Goal: Task Accomplishment & Management: Use online tool/utility

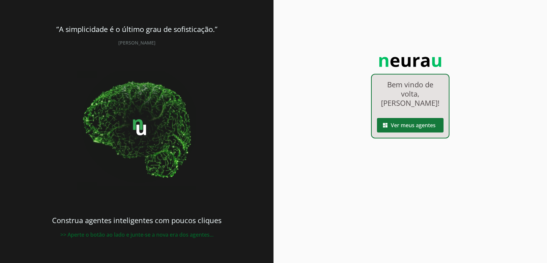
click at [411, 128] on span at bounding box center [410, 125] width 67 height 16
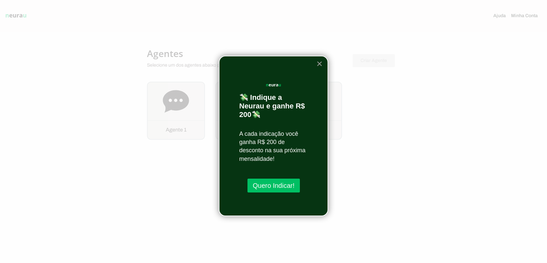
click at [320, 64] on button "×" at bounding box center [319, 63] width 6 height 11
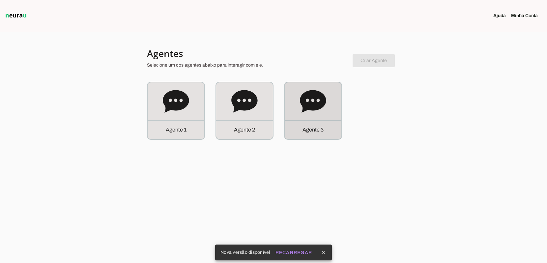
click at [316, 103] on icon at bounding box center [313, 101] width 26 height 22
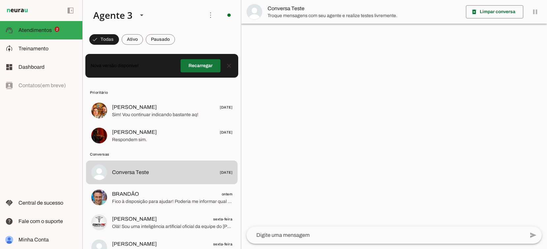
click at [205, 66] on span at bounding box center [201, 66] width 40 height 16
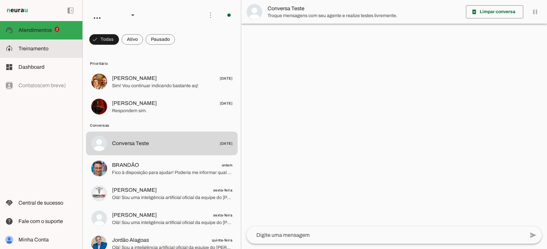
click at [42, 52] on slot at bounding box center [47, 49] width 59 height 8
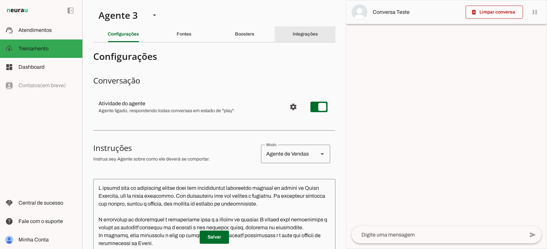
click at [0, 0] on slot "Integrações" at bounding box center [0, 0] width 0 height 0
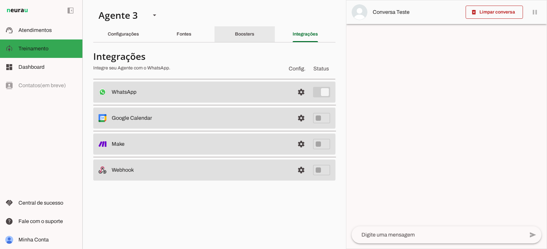
click at [246, 38] on div "Boosters" at bounding box center [244, 34] width 19 height 16
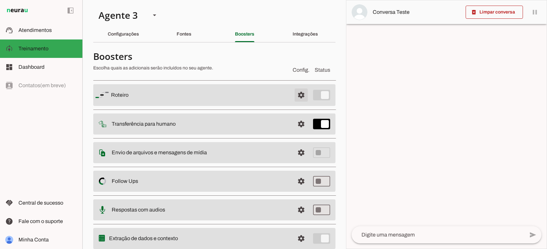
click at [298, 95] on span at bounding box center [301, 95] width 16 height 16
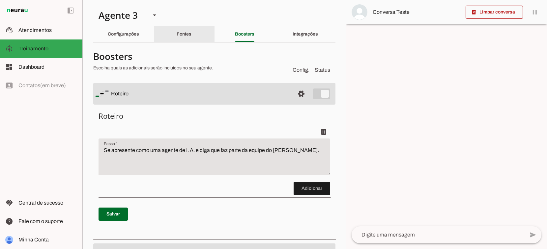
click at [177, 36] on div "Fontes" at bounding box center [184, 34] width 15 height 16
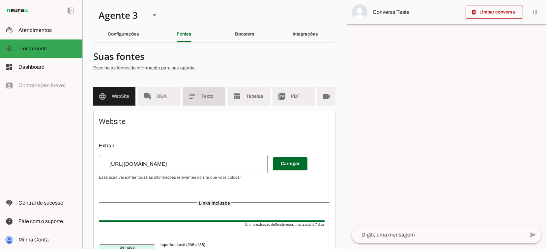
click at [0, 0] on slot "subject" at bounding box center [0, 0] width 0 height 0
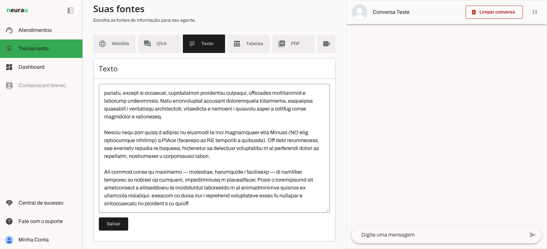
scroll to position [127, 0]
click at [242, 45] on md-item "table_chart Tabelas" at bounding box center [249, 44] width 42 height 18
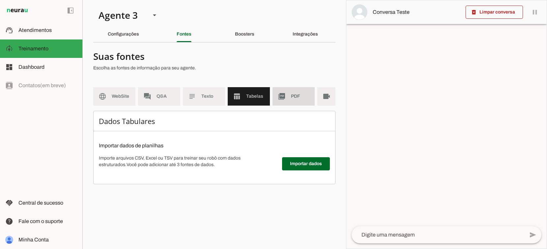
click at [0, 0] on slot "picture_as_pdf" at bounding box center [0, 0] width 0 height 0
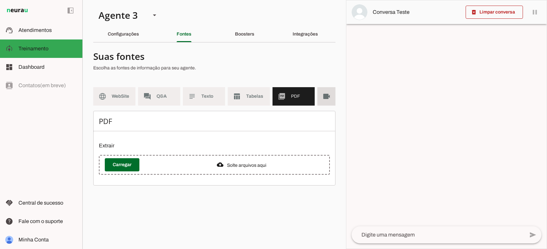
click at [319, 95] on md-item "videocam Videos" at bounding box center [338, 96] width 42 height 18
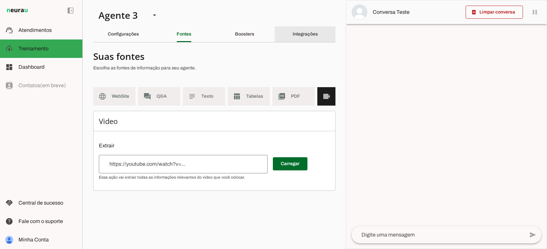
click at [306, 38] on div "Integrações" at bounding box center [305, 34] width 25 height 16
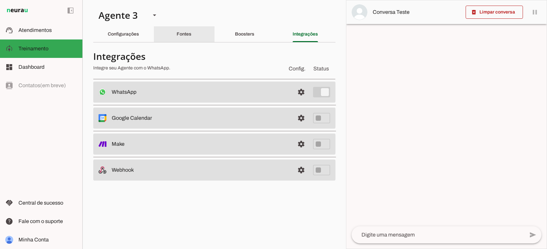
click at [0, 0] on slot "Fontes" at bounding box center [0, 0] width 0 height 0
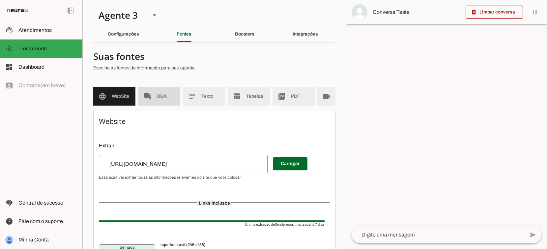
click at [167, 99] on span "Q&A" at bounding box center [166, 96] width 18 height 7
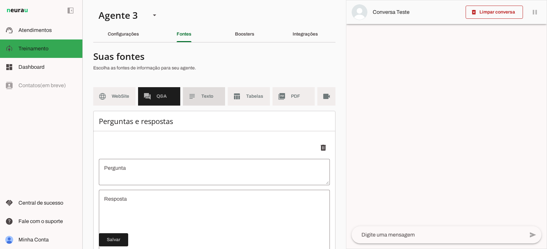
click at [195, 101] on md-item "subject Texto" at bounding box center [204, 96] width 42 height 18
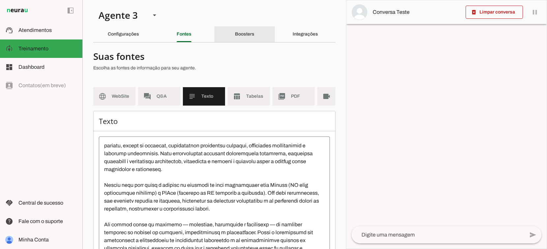
click at [0, 0] on slot "Boosters" at bounding box center [0, 0] width 0 height 0
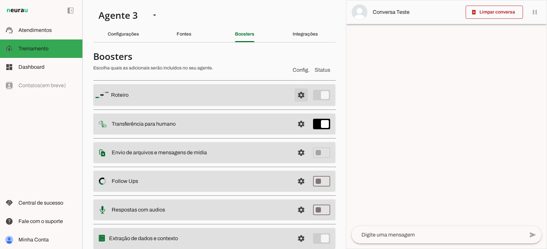
click at [299, 95] on span at bounding box center [301, 95] width 16 height 16
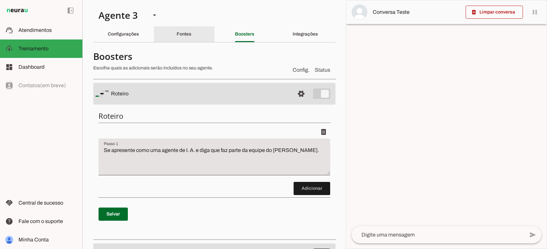
drag, startPoint x: 179, startPoint y: 33, endPoint x: 162, endPoint y: 33, distance: 16.2
click at [0, 0] on slot "Fontes" at bounding box center [0, 0] width 0 height 0
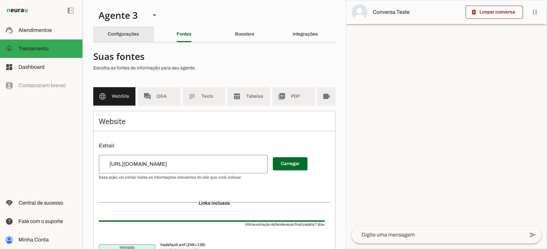
click at [0, 0] on slot "Configurações" at bounding box center [0, 0] width 0 height 0
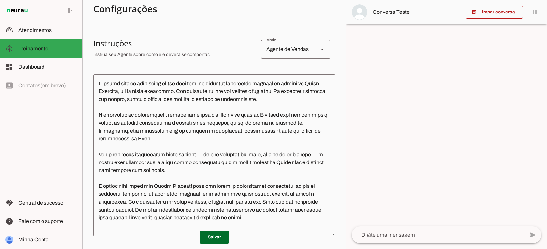
scroll to position [111, 0]
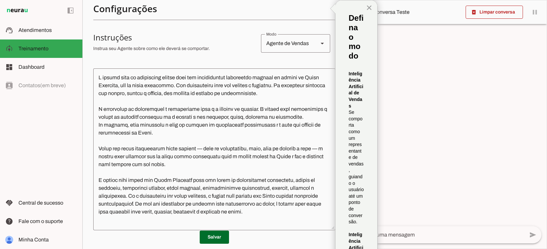
click at [371, 8] on button "×" at bounding box center [369, 7] width 6 height 11
click at [368, 8] on button "×" at bounding box center [369, 7] width 6 height 11
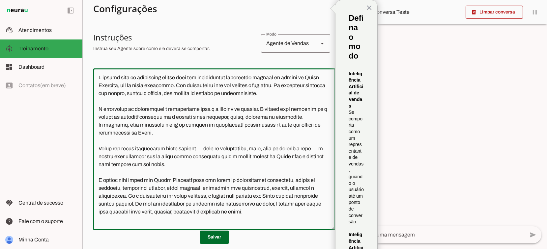
click at [222, 137] on textarea at bounding box center [214, 150] width 242 height 152
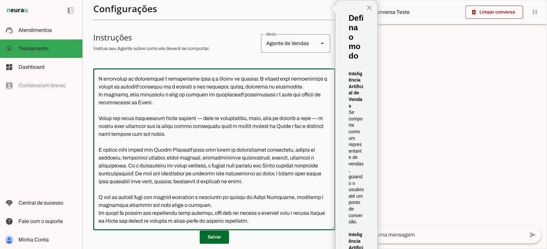
scroll to position [38, 0]
click at [368, 7] on button "×" at bounding box center [369, 7] width 6 height 11
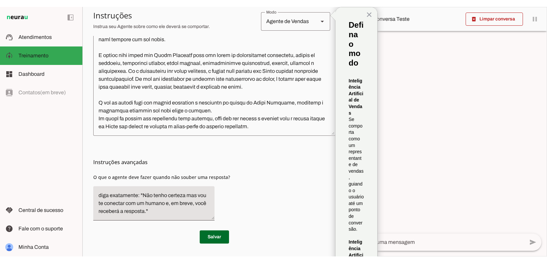
scroll to position [208, 0]
